Goal: Task Accomplishment & Management: Complete application form

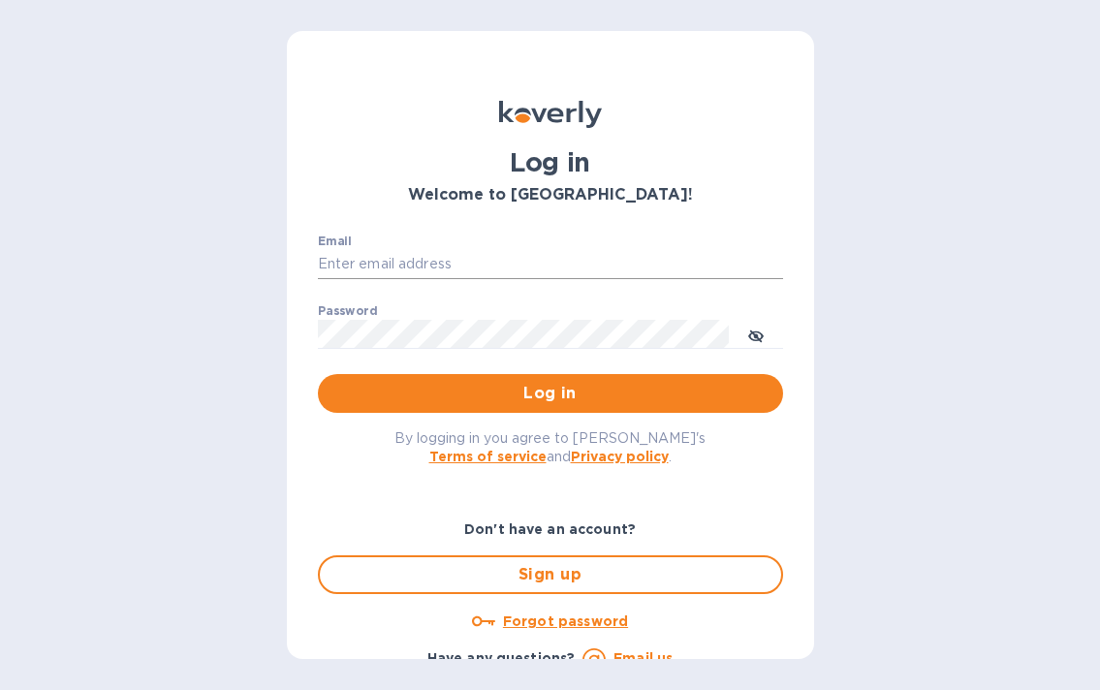
click at [376, 261] on input "Email" at bounding box center [550, 264] width 465 height 29
type input "[EMAIL_ADDRESS][DOMAIN_NAME]"
click at [536, 409] on button "Log in" at bounding box center [550, 393] width 465 height 39
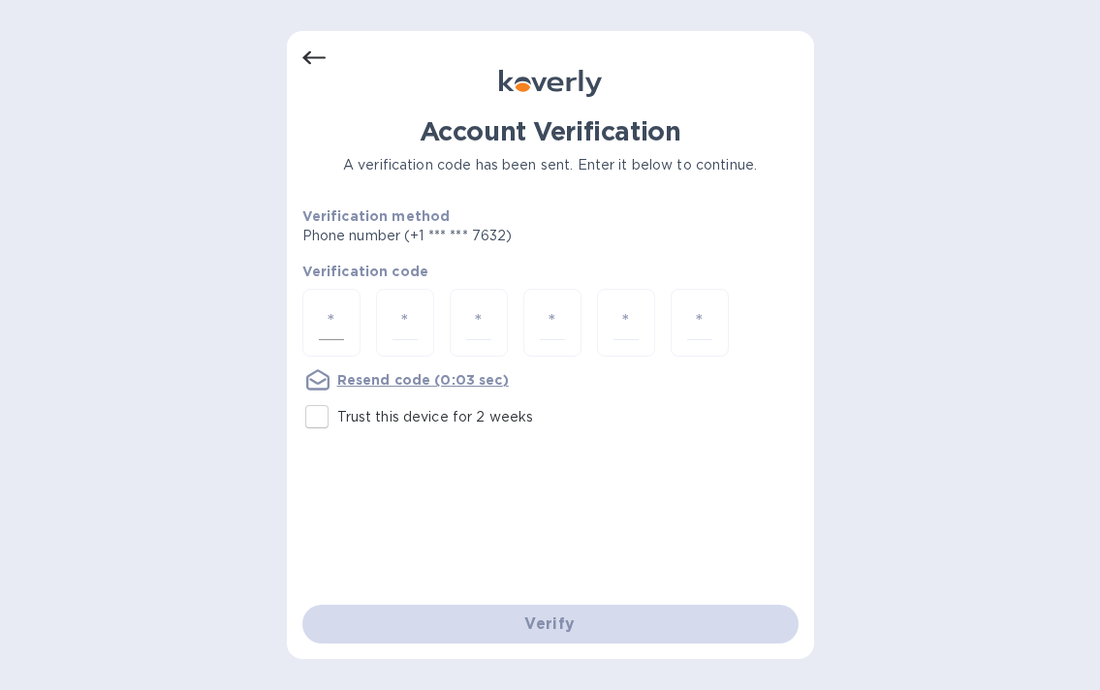
click at [339, 330] on input "number" at bounding box center [331, 323] width 25 height 36
type input "3"
type input "1"
type input "0"
type input "4"
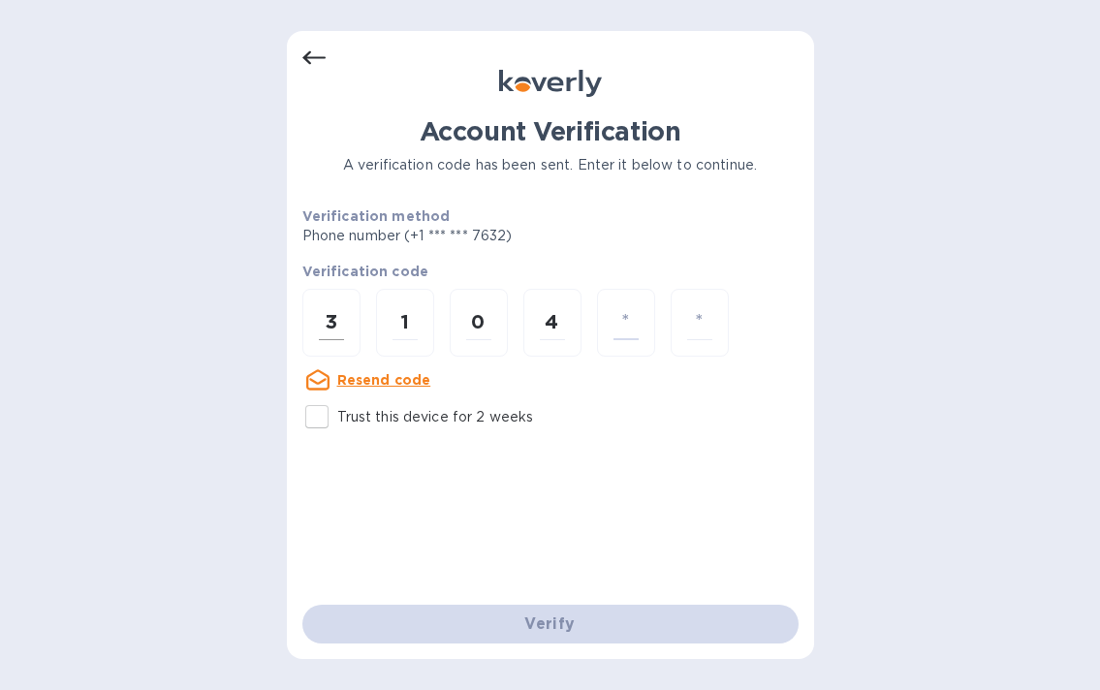
type input "2"
type input "5"
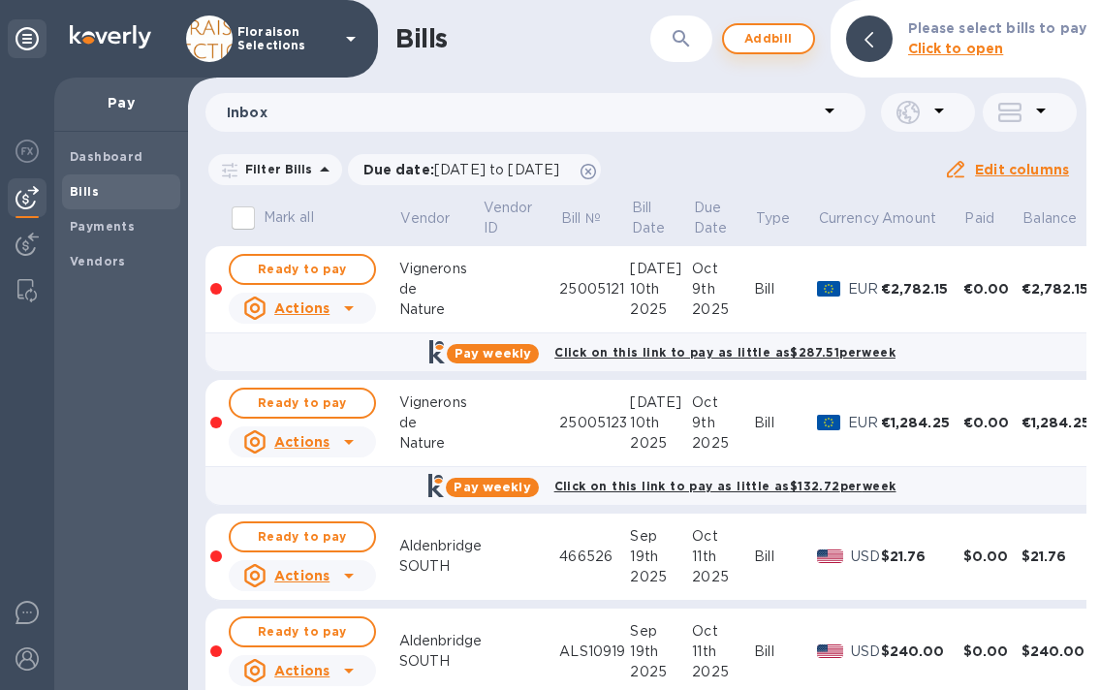
click at [781, 42] on span "Add bill" at bounding box center [768, 38] width 58 height 23
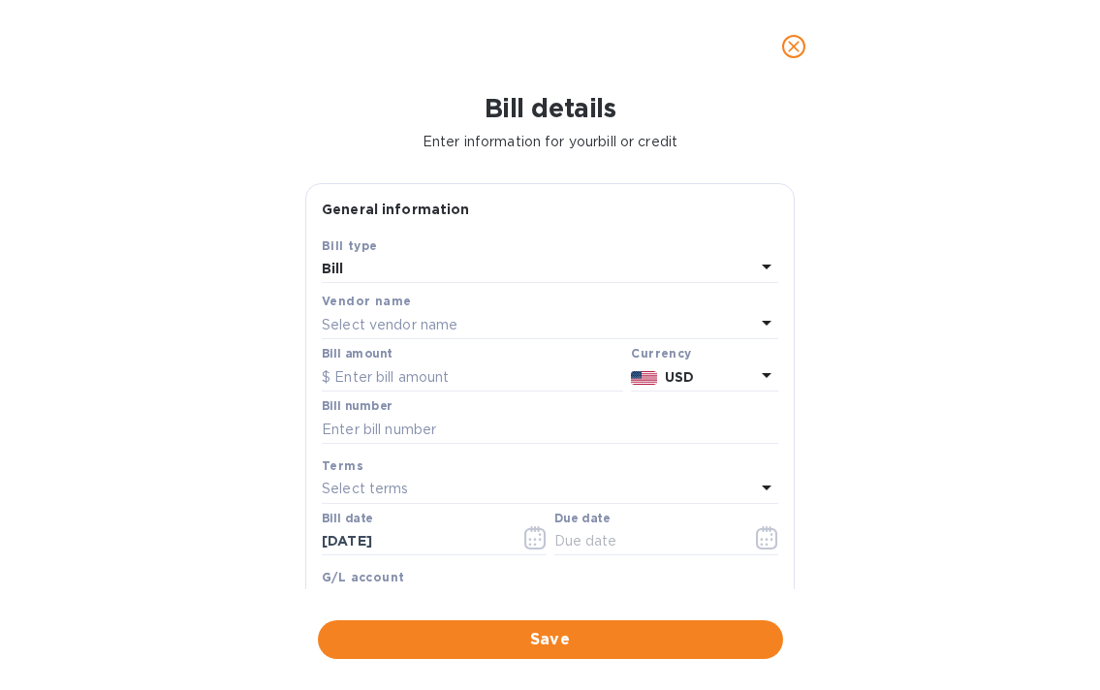
click at [359, 327] on p "Select vendor name" at bounding box center [390, 325] width 136 height 20
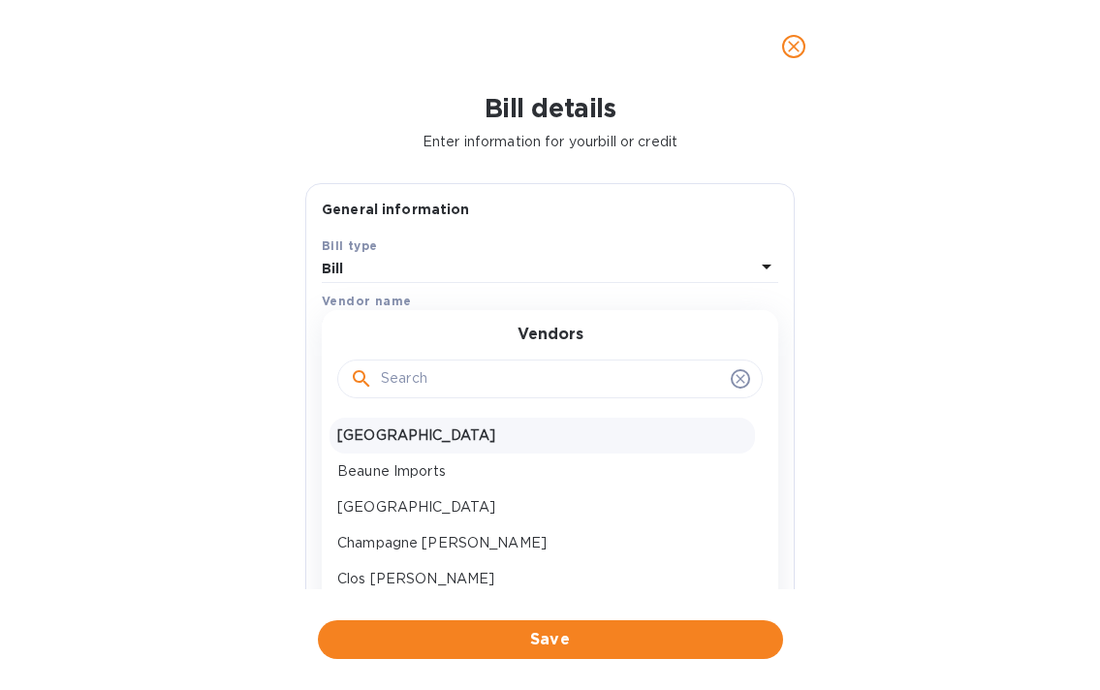
click at [399, 435] on p "Aldenbridge SOUTH" at bounding box center [542, 435] width 410 height 20
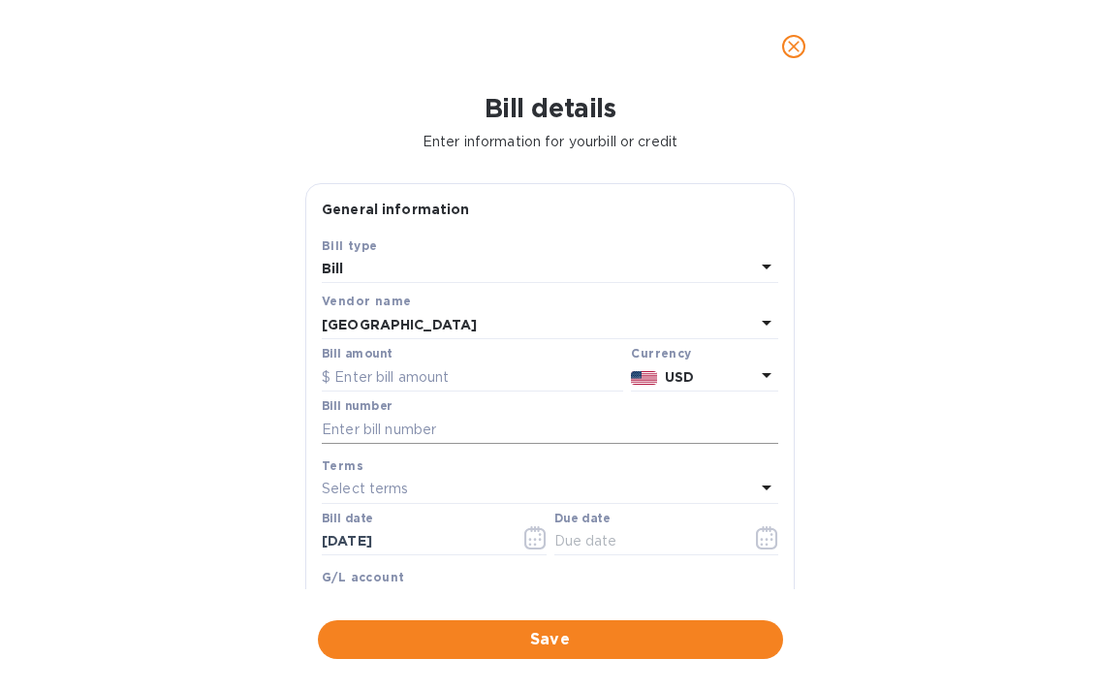
click at [371, 425] on input "text" at bounding box center [550, 429] width 456 height 29
paste input "ALS10998"
type input "ALS10998"
click at [373, 373] on input "text" at bounding box center [472, 376] width 301 height 29
type input "340.20"
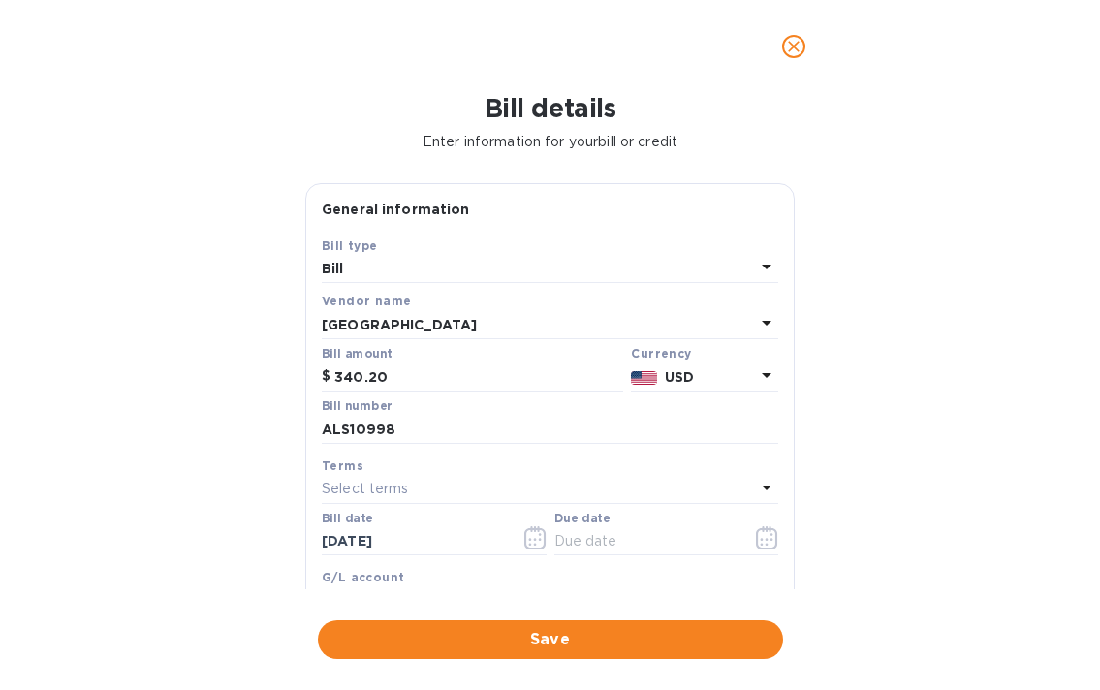
click at [203, 402] on div "Bill details Enter information for your bill or credit General information Save…" at bounding box center [550, 391] width 1100 height 597
click at [533, 544] on icon "button" at bounding box center [535, 537] width 22 height 23
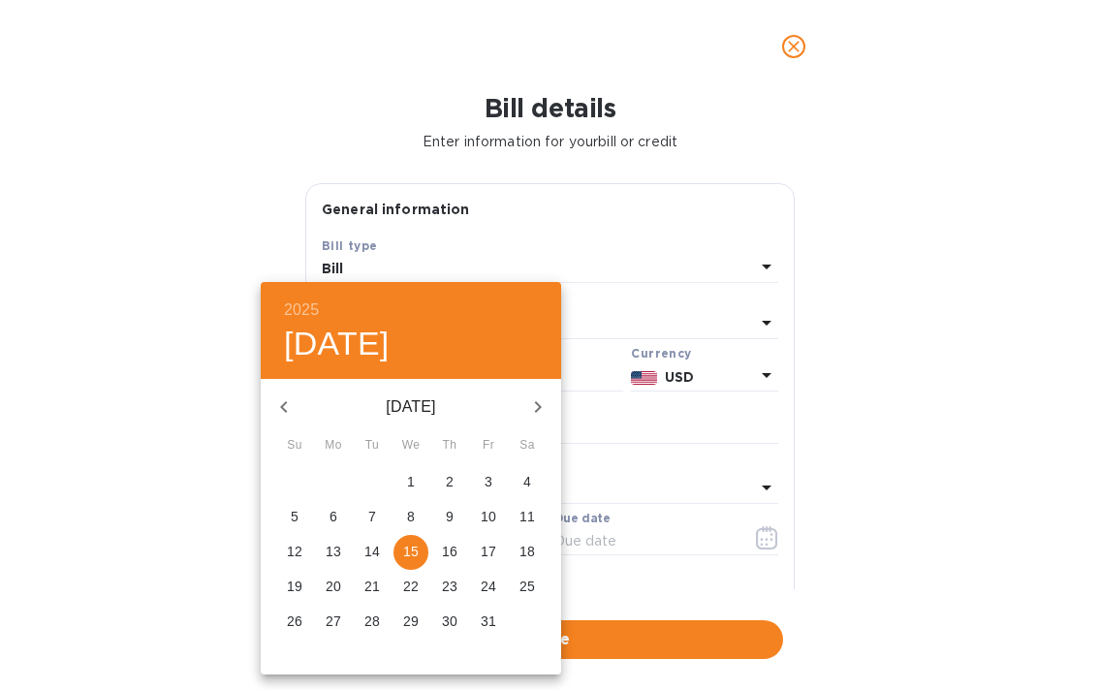
click at [487, 483] on p "3" at bounding box center [488, 481] width 8 height 19
type input "10/03/2025"
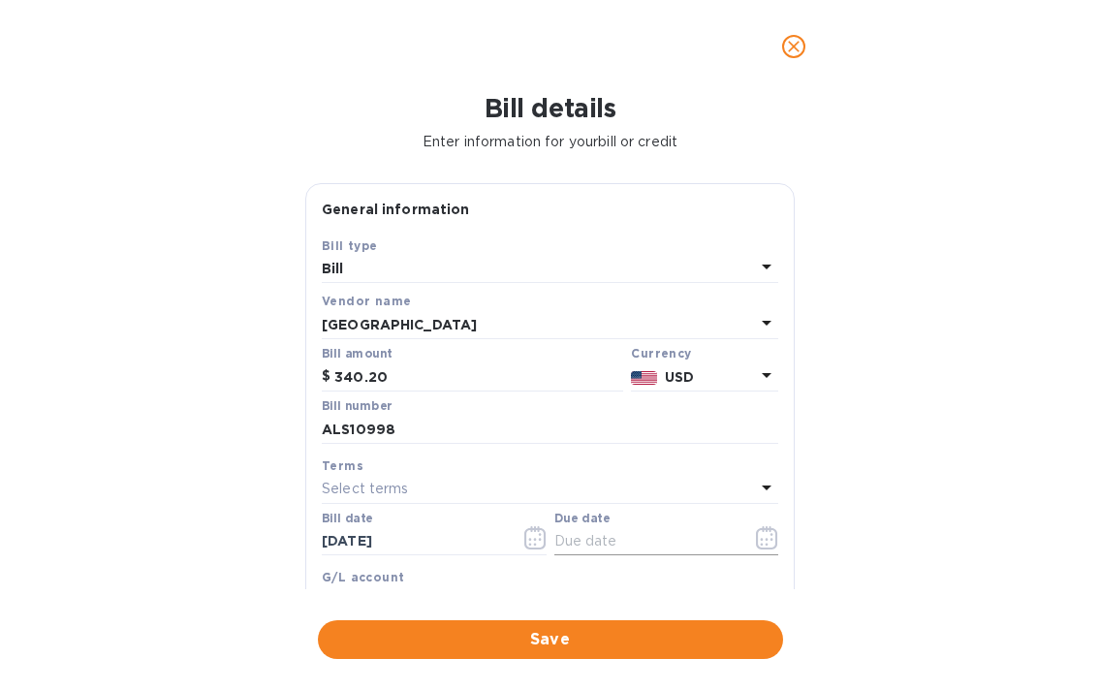
click at [758, 543] on icon "button" at bounding box center [767, 537] width 22 height 23
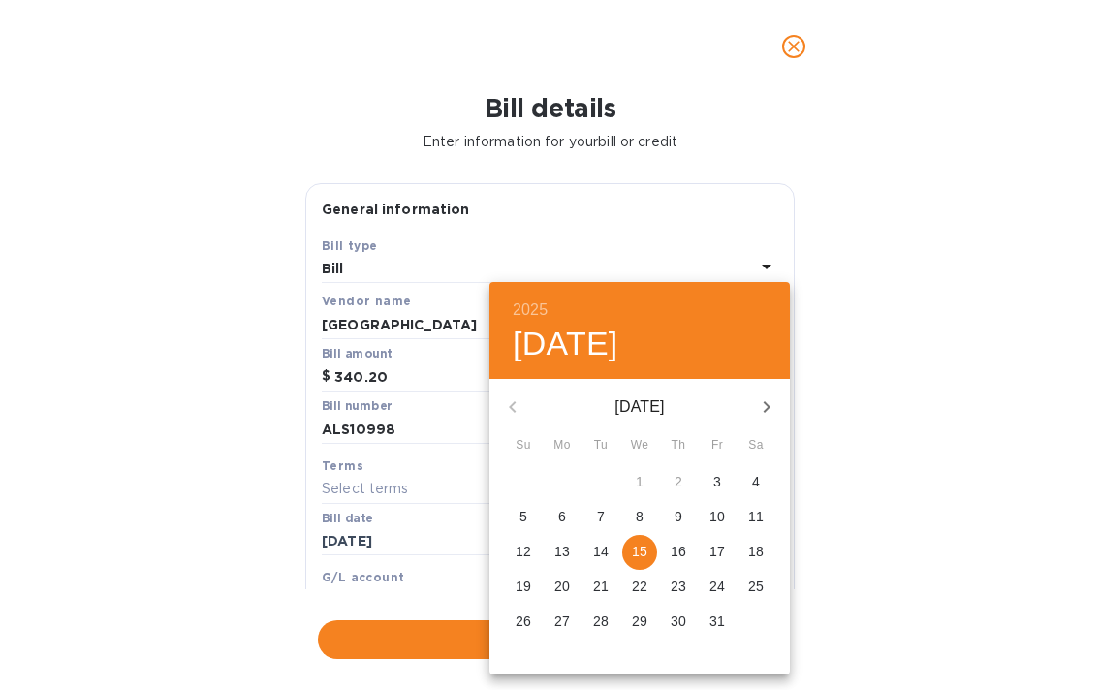
click at [760, 585] on p "25" at bounding box center [756, 585] width 16 height 19
type input "10/25/2025"
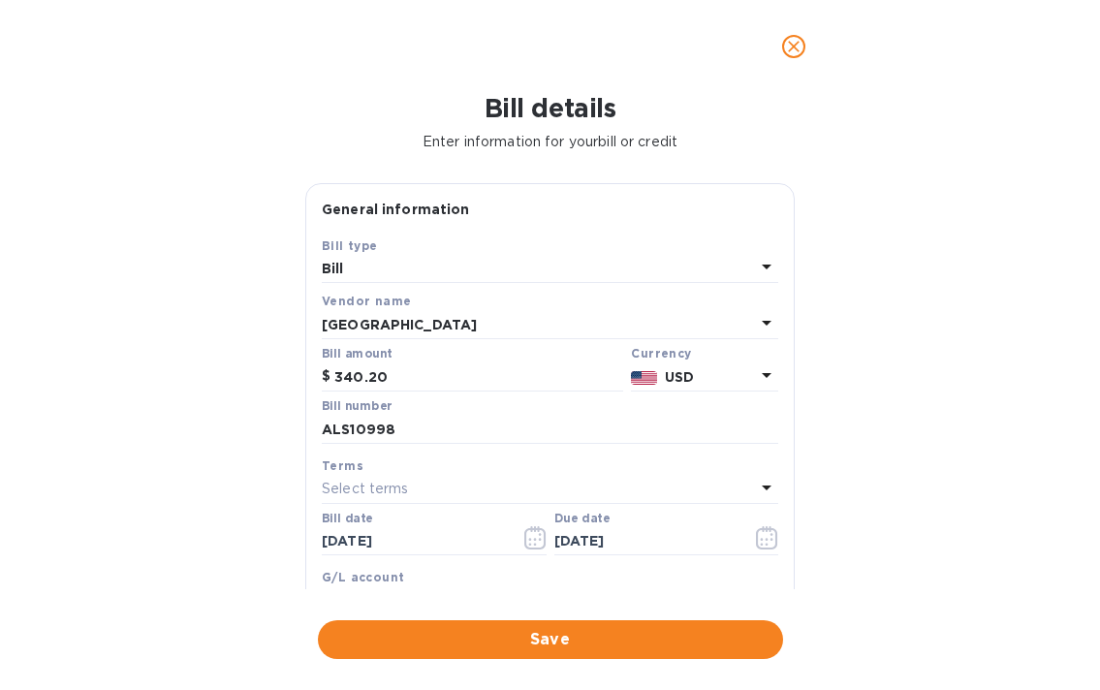
click at [550, 488] on div "Select terms" at bounding box center [538, 489] width 433 height 27
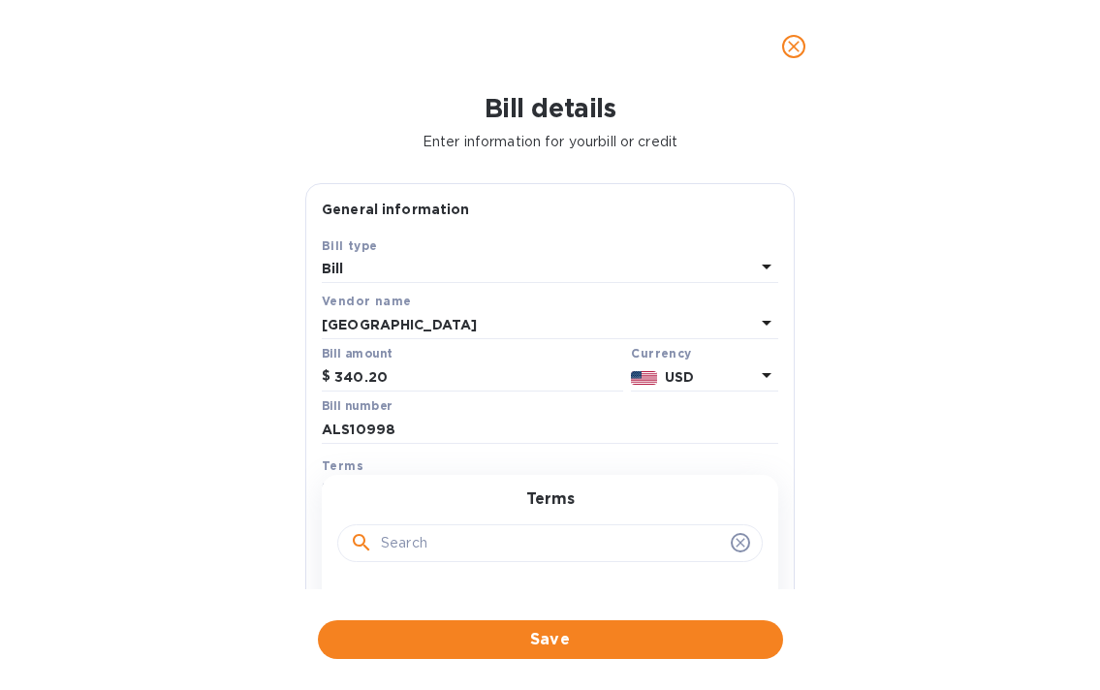
click at [738, 552] on div at bounding box center [550, 543] width 400 height 29
click at [733, 540] on icon at bounding box center [740, 543] width 16 height 16
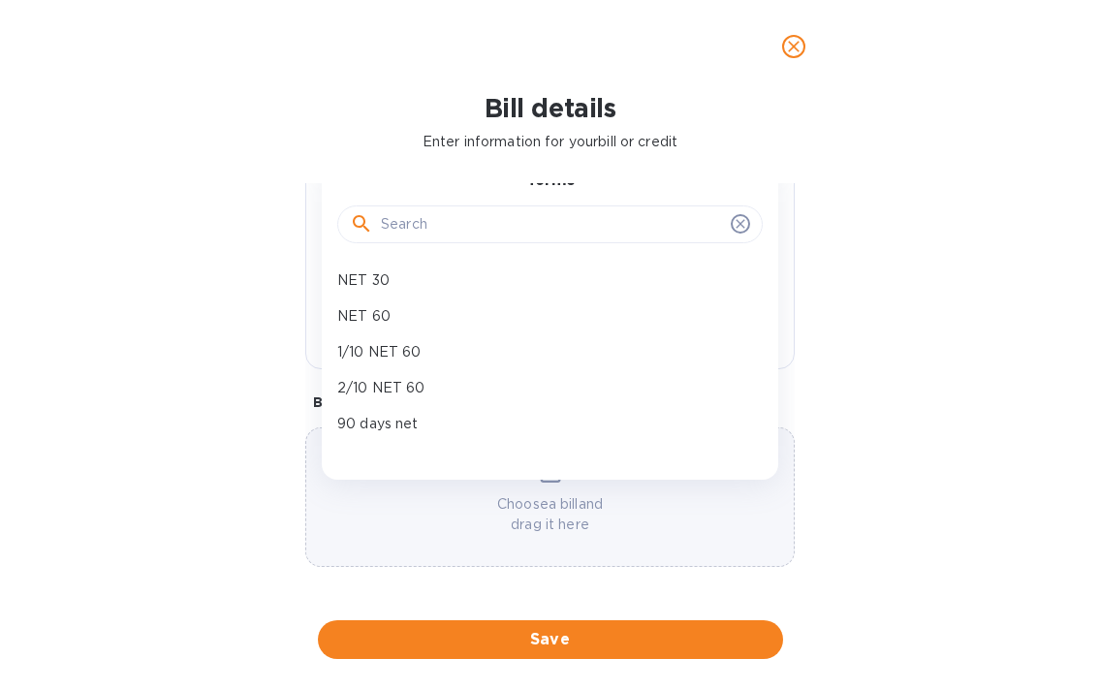
scroll to position [29, 0]
click at [230, 373] on div "Bill details Enter information for your bill or credit General information Save…" at bounding box center [550, 391] width 1100 height 597
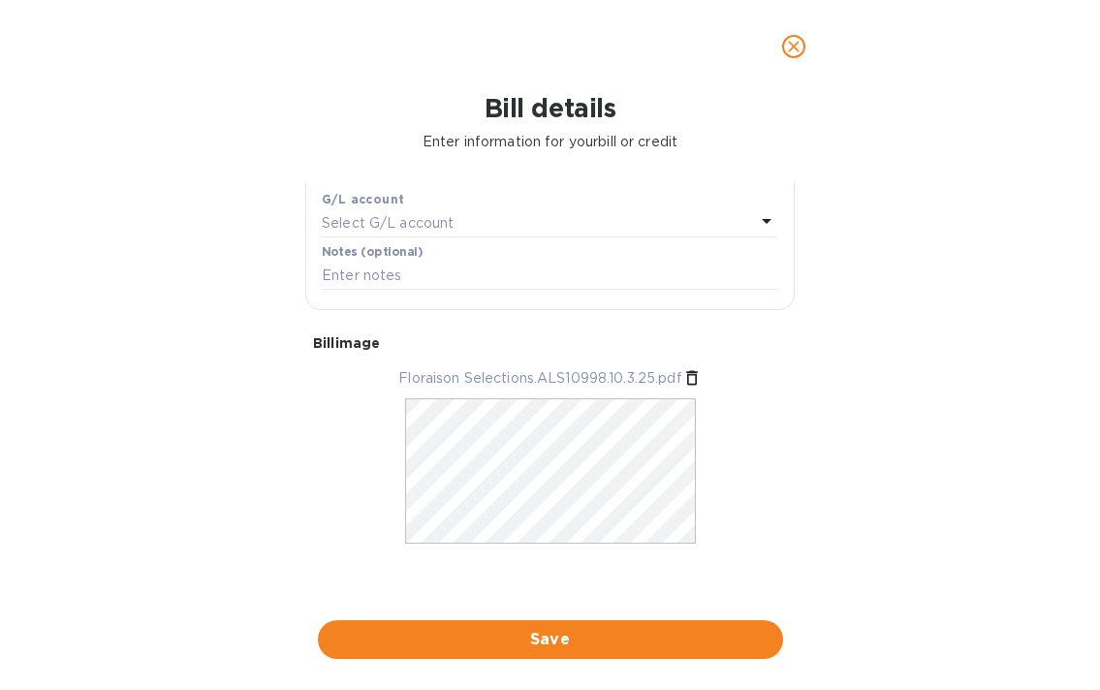
scroll to position [0, 0]
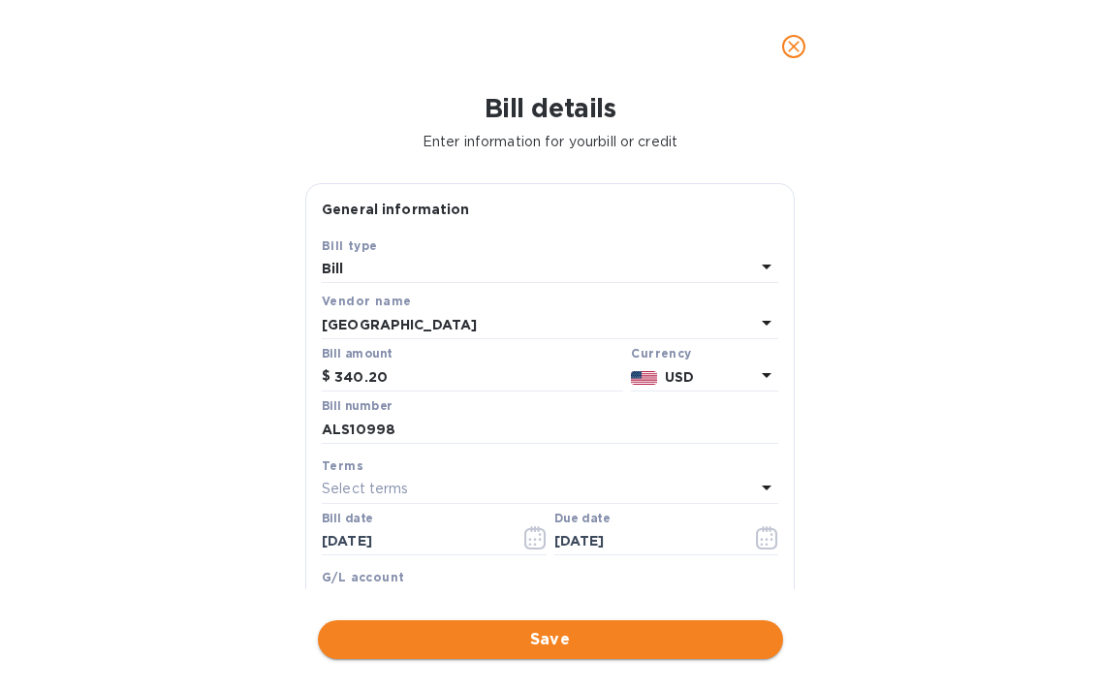
click at [544, 639] on span "Save" at bounding box center [550, 639] width 434 height 23
